Goal: Transaction & Acquisition: Obtain resource

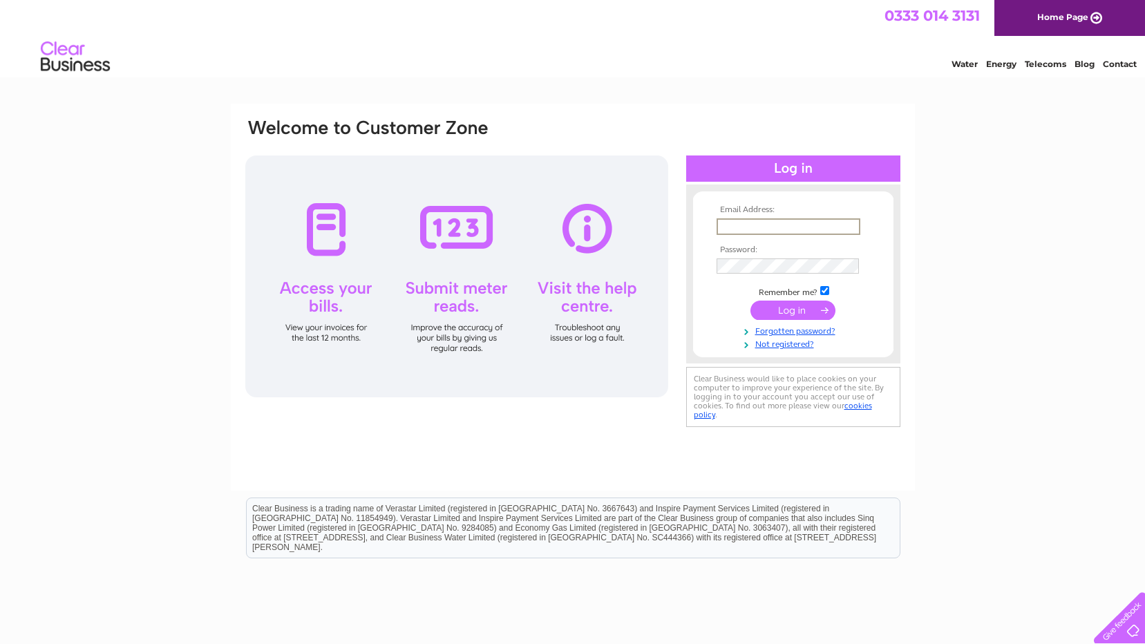
type input "[PERSON_NAME][EMAIL_ADDRESS][DOMAIN_NAME]"
click at [750, 301] on input "submit" at bounding box center [792, 310] width 85 height 19
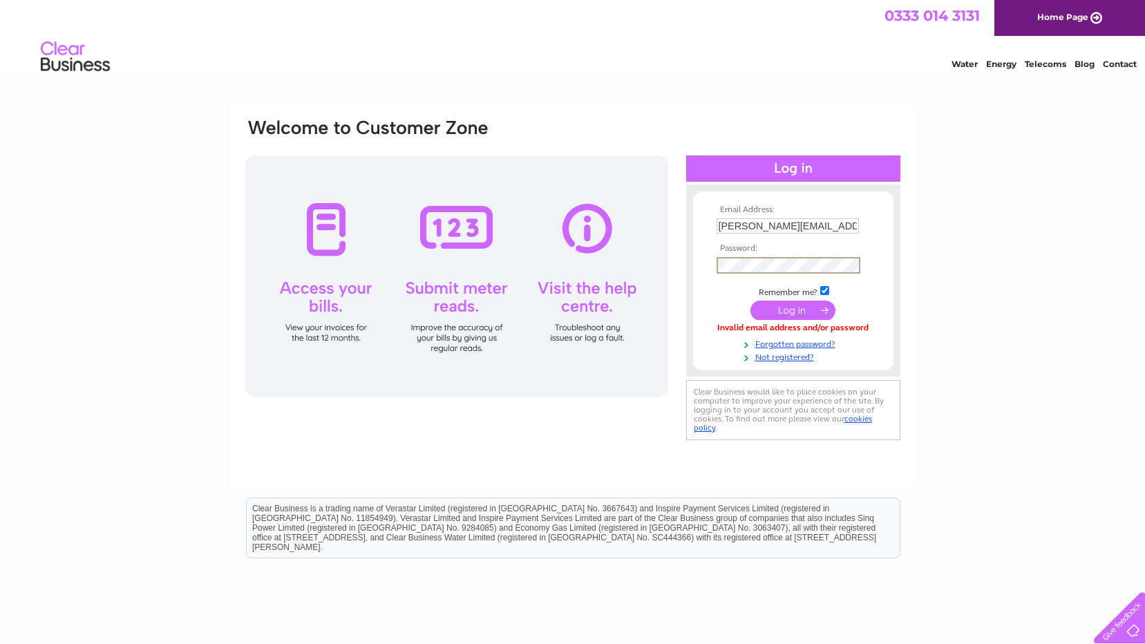
click at [806, 301] on input "submit" at bounding box center [792, 310] width 85 height 19
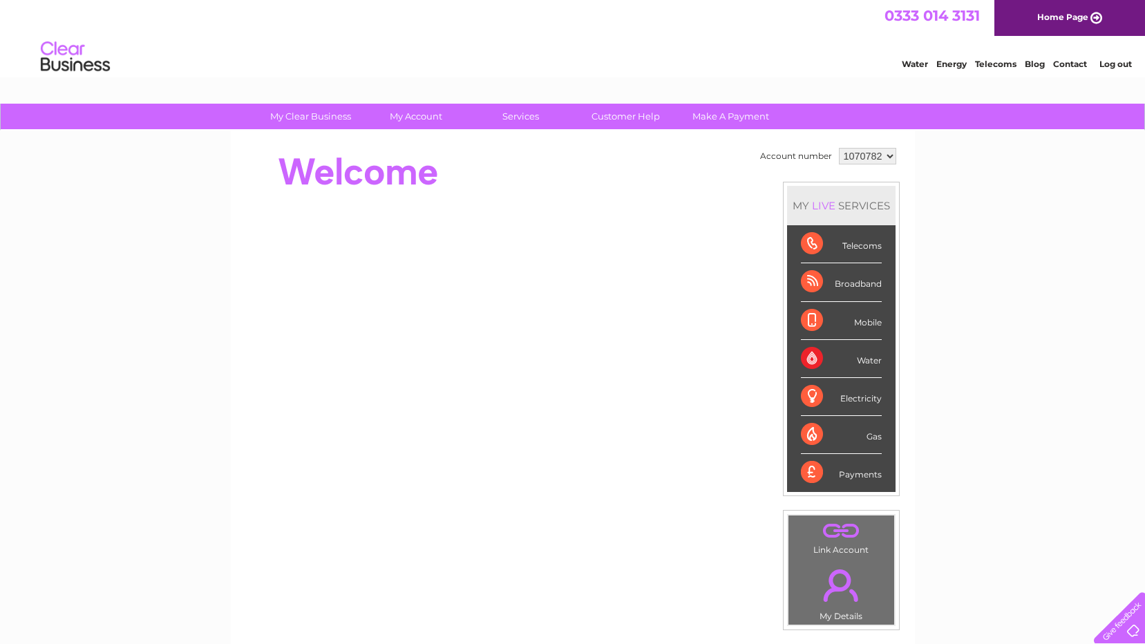
click at [854, 155] on select "1070782 1070784" at bounding box center [867, 156] width 57 height 17
select select "1070784"
click at [839, 148] on select "1070782 1070784" at bounding box center [867, 156] width 57 height 17
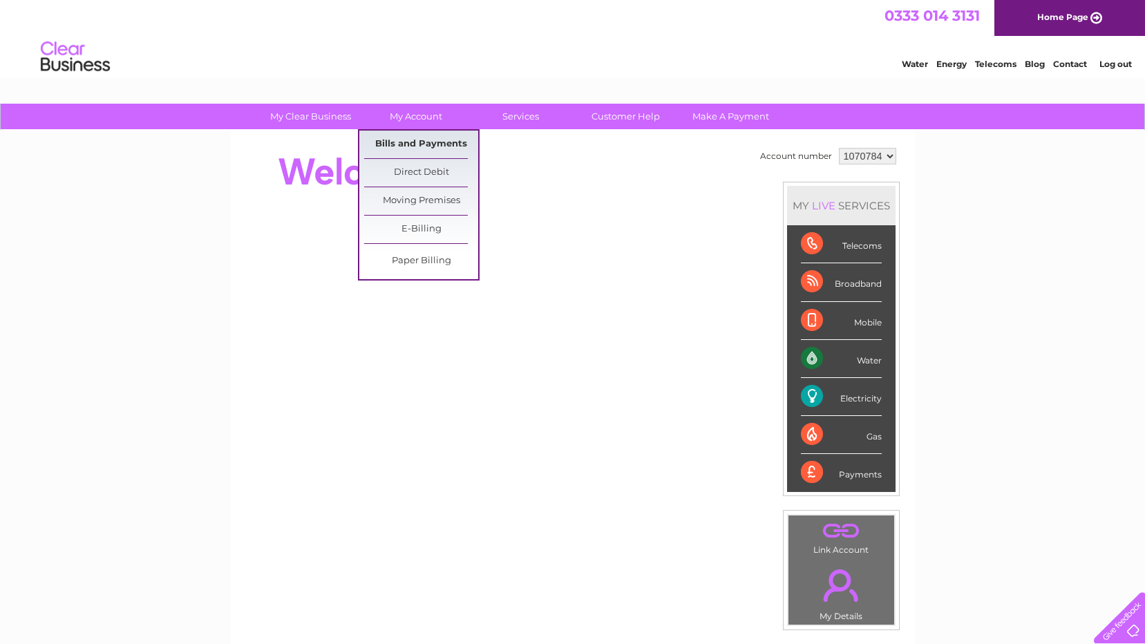
click at [406, 151] on link "Bills and Payments" at bounding box center [421, 145] width 114 height 28
click at [406, 140] on link "Bills and Payments" at bounding box center [421, 145] width 114 height 28
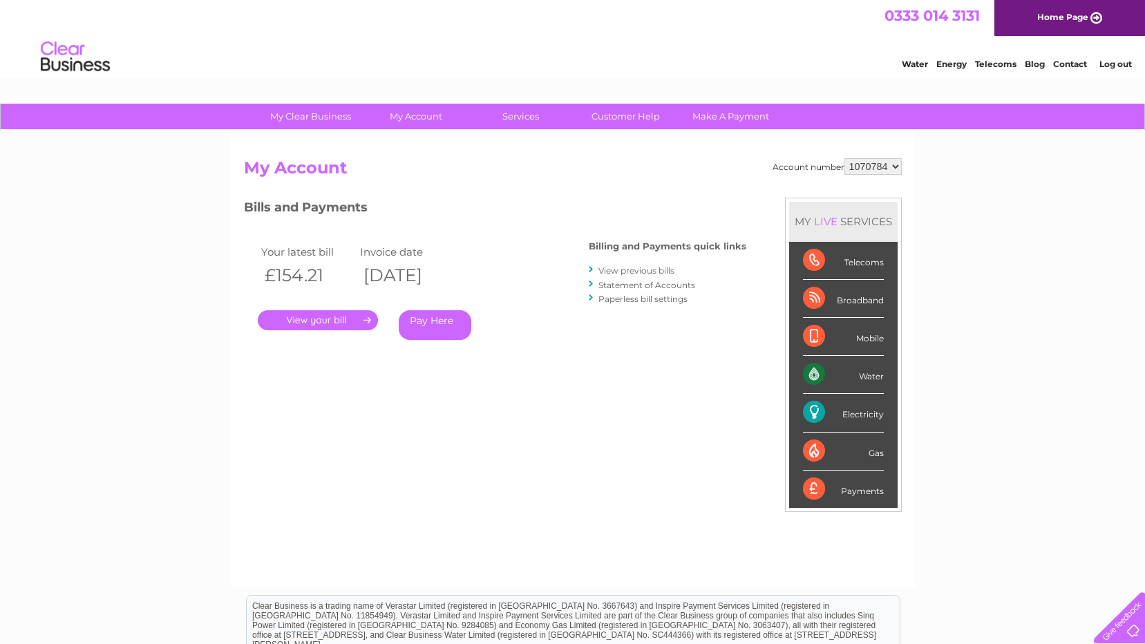
click at [332, 316] on link "." at bounding box center [318, 320] width 120 height 20
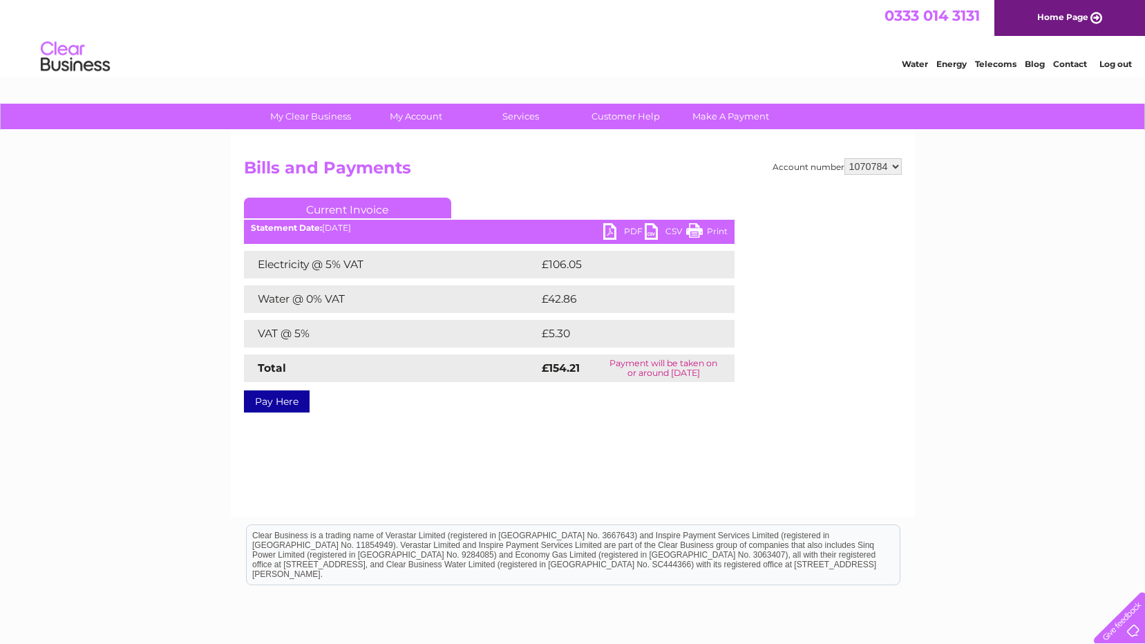
click at [627, 229] on link "PDF" at bounding box center [623, 233] width 41 height 20
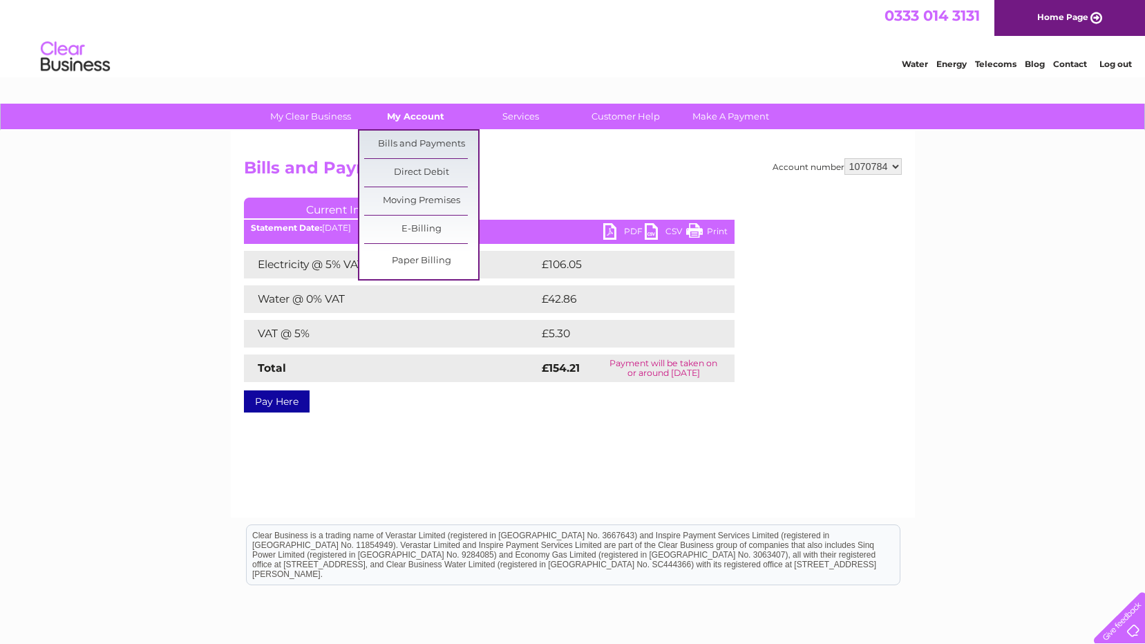
click at [415, 117] on link "My Account" at bounding box center [416, 117] width 114 height 26
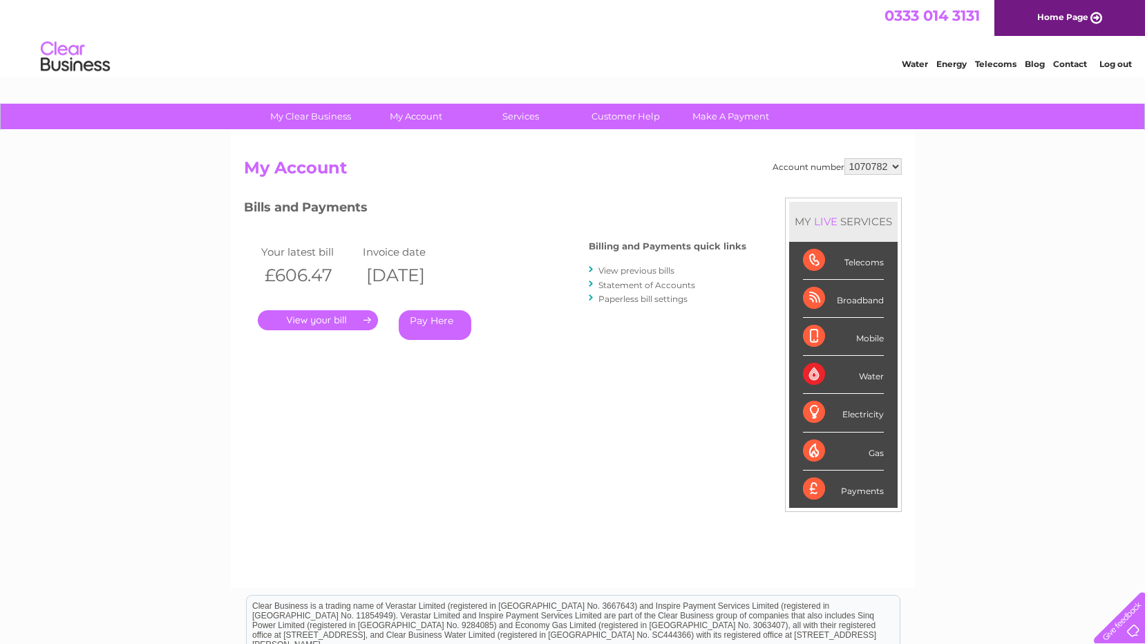
click at [876, 166] on select "1070782 1070784" at bounding box center [872, 166] width 57 height 17
select select "1070784"
click at [844, 158] on select "1070782 1070784" at bounding box center [872, 166] width 57 height 17
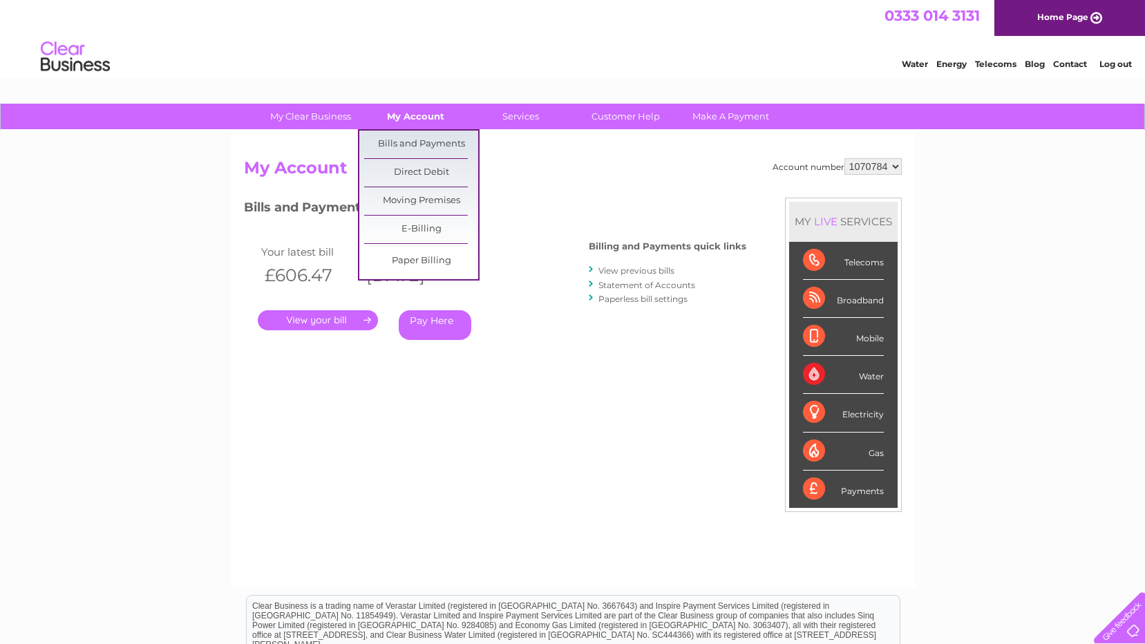
click at [412, 116] on link "My Account" at bounding box center [416, 117] width 114 height 26
click at [424, 142] on link "Bills and Payments" at bounding box center [421, 145] width 114 height 28
